Goal: Task Accomplishment & Management: Use online tool/utility

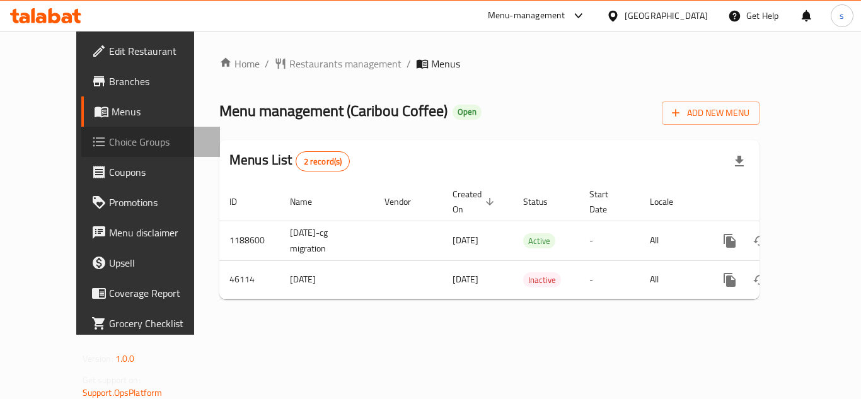
click at [109, 143] on span "Choice Groups" at bounding box center [159, 141] width 101 height 15
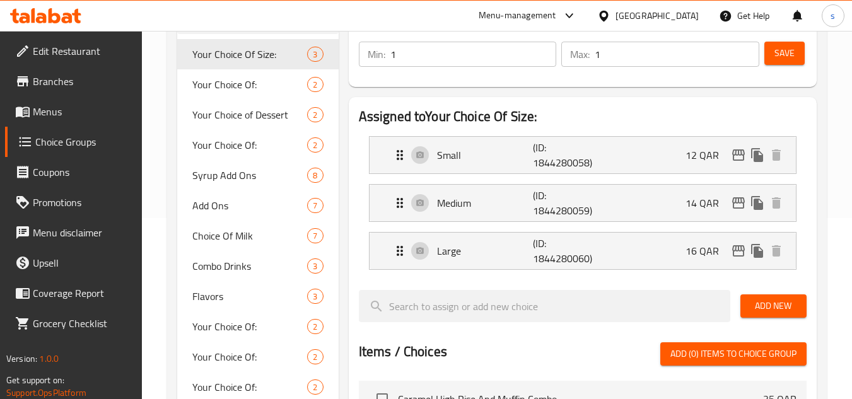
scroll to position [189, 0]
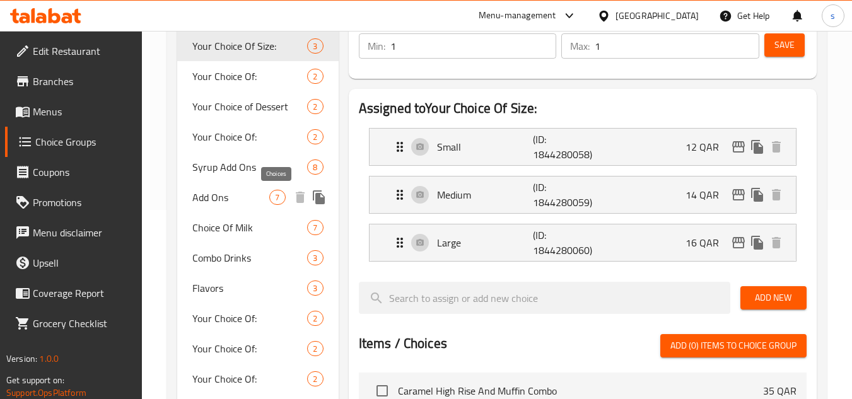
click at [278, 198] on span "7" at bounding box center [277, 198] width 15 height 12
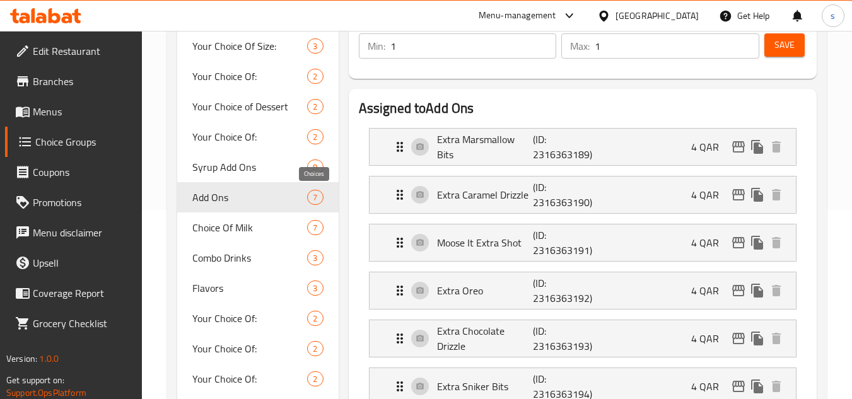
type input "Add Ons"
type input "إضافات"
type input "0"
type input "7"
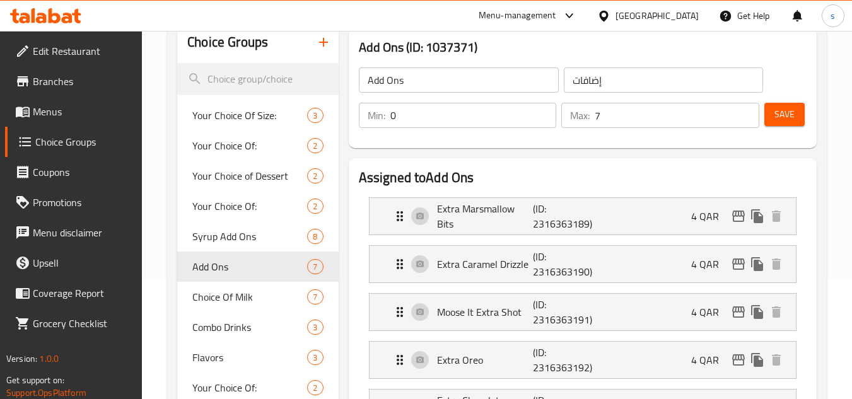
scroll to position [0, 0]
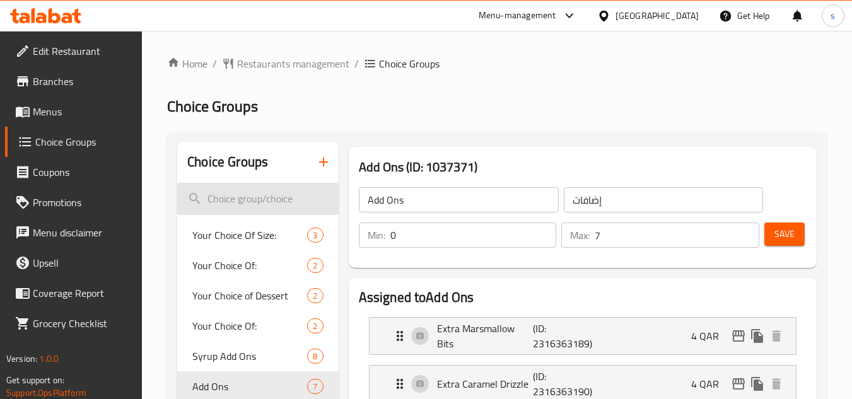
click at [233, 197] on input "search" at bounding box center [257, 199] width 161 height 32
paste input "Select milk"
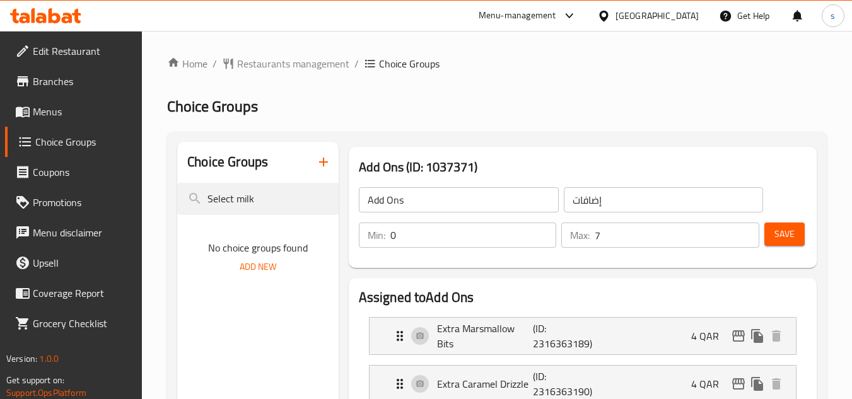
drag, startPoint x: 235, startPoint y: 197, endPoint x: 158, endPoint y: 203, distance: 77.8
type input "milk"
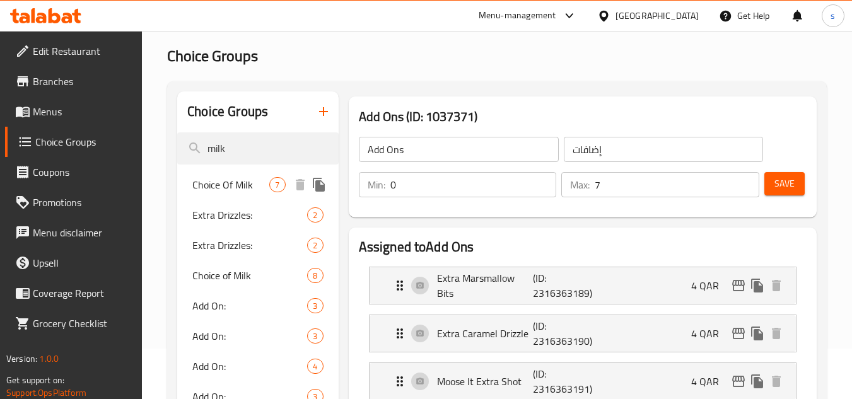
scroll to position [126, 0]
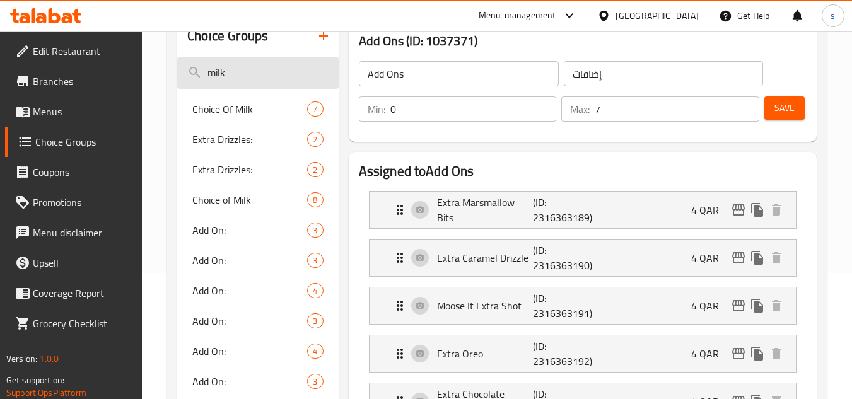
click at [221, 73] on input "milk" at bounding box center [257, 73] width 161 height 32
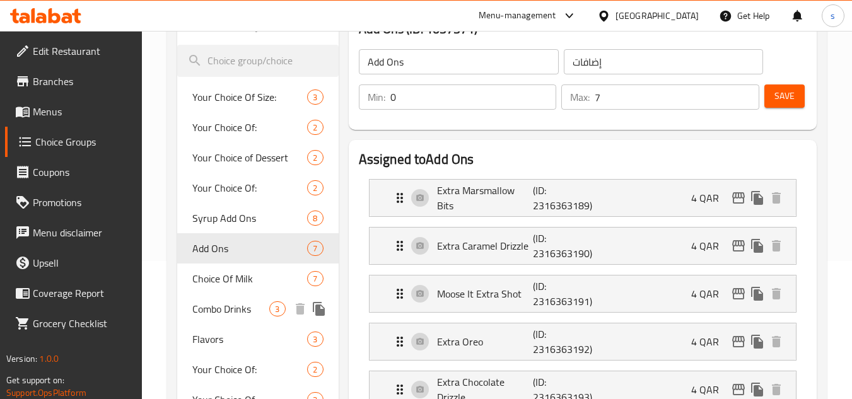
scroll to position [0, 0]
